Goal: Information Seeking & Learning: Check status

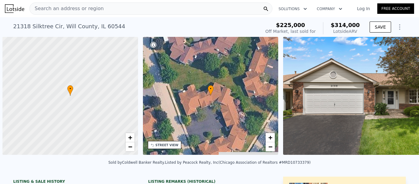
click at [60, 8] on span "Search an address or region" at bounding box center [67, 8] width 74 height 7
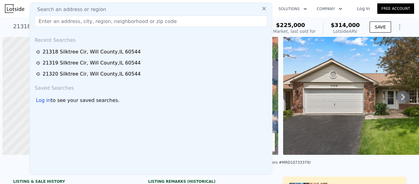
scroll to position [0, 2]
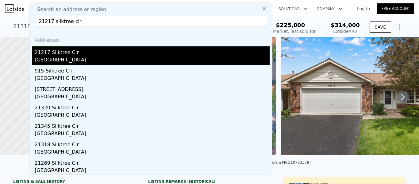
type input "21217 silktree cir"
click at [51, 52] on div "21217 Silktree Cir" at bounding box center [152, 51] width 235 height 10
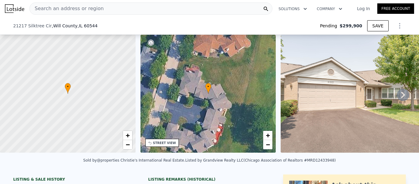
scroll to position [113, 0]
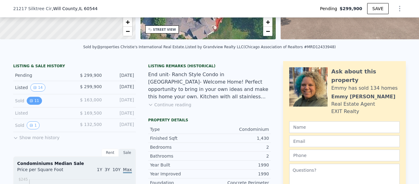
click at [34, 100] on button "11" at bounding box center [34, 101] width 15 height 8
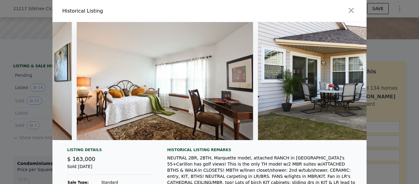
scroll to position [0, 1654]
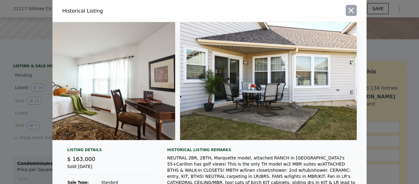
click at [352, 12] on icon "button" at bounding box center [351, 10] width 5 height 5
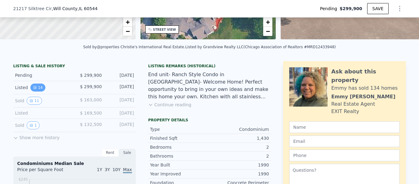
click at [37, 86] on button "14" at bounding box center [37, 87] width 15 height 8
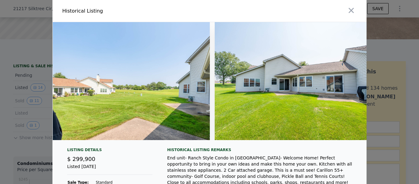
scroll to position [0, 1964]
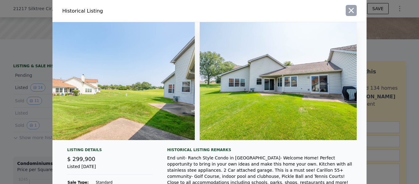
click at [351, 11] on icon "button" at bounding box center [351, 10] width 9 height 9
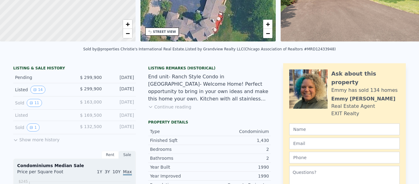
scroll to position [0, 0]
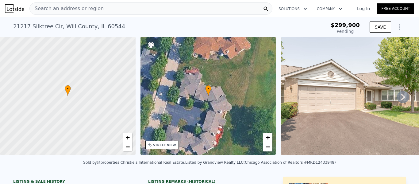
click at [69, 9] on span "Search an address or region" at bounding box center [67, 8] width 74 height 7
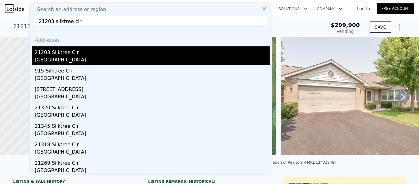
type input "21203 silktree cir"
click at [49, 54] on div "21203 Silktree Cir" at bounding box center [152, 51] width 235 height 10
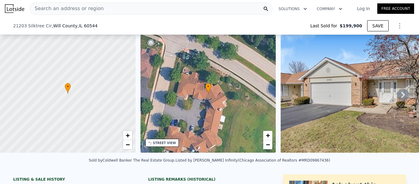
scroll to position [87, 0]
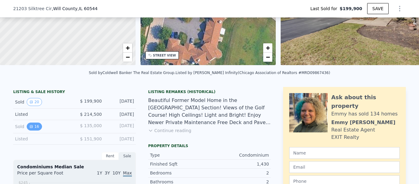
click at [32, 126] on icon "View historical data" at bounding box center [31, 127] width 4 height 4
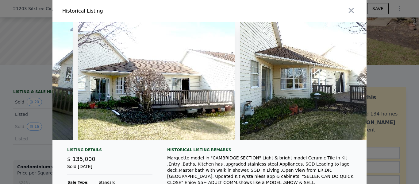
scroll to position [0, 2289]
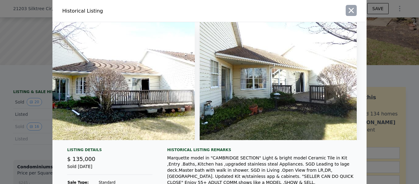
click at [354, 8] on icon "button" at bounding box center [351, 10] width 9 height 9
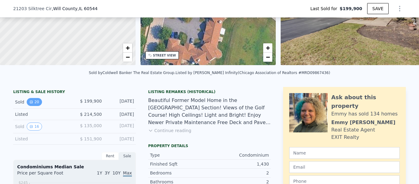
click at [35, 102] on button "20" at bounding box center [34, 102] width 15 height 8
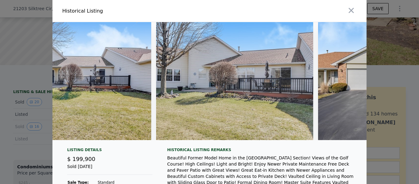
scroll to position [0, 2937]
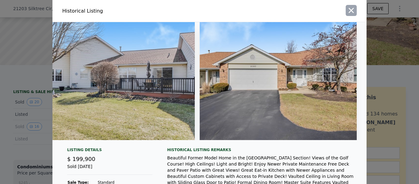
click at [352, 10] on icon "button" at bounding box center [351, 10] width 5 height 5
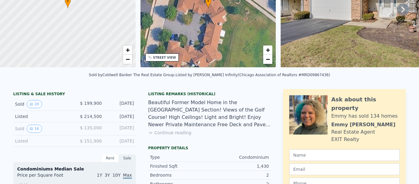
scroll to position [0, 0]
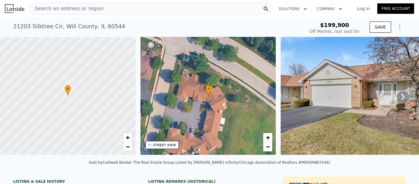
click at [83, 9] on span "Search an address or region" at bounding box center [67, 8] width 74 height 7
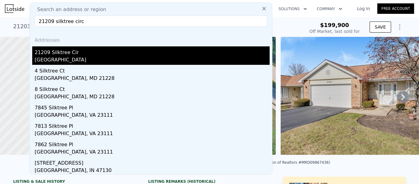
type input "21209 silktree circ"
click at [64, 52] on div "21209 Silktree Cir" at bounding box center [152, 51] width 235 height 10
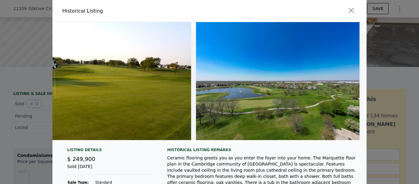
scroll to position [0, 5609]
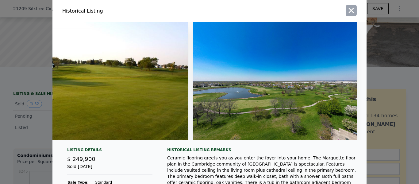
click at [353, 11] on icon "button" at bounding box center [351, 10] width 9 height 9
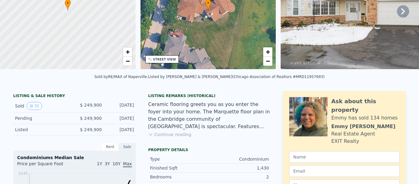
scroll to position [0, 0]
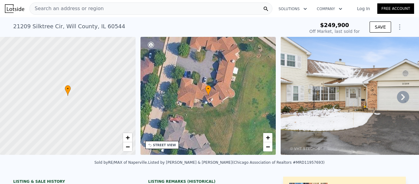
click at [49, 8] on span "Search an address or region" at bounding box center [67, 8] width 74 height 7
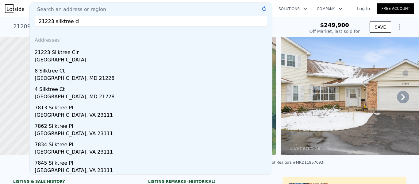
type input "21223 silktree cir"
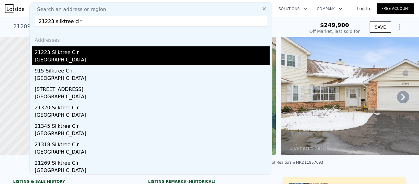
click at [48, 53] on div "21223 Silktree Cir" at bounding box center [152, 51] width 235 height 10
